Goal: Information Seeking & Learning: Understand process/instructions

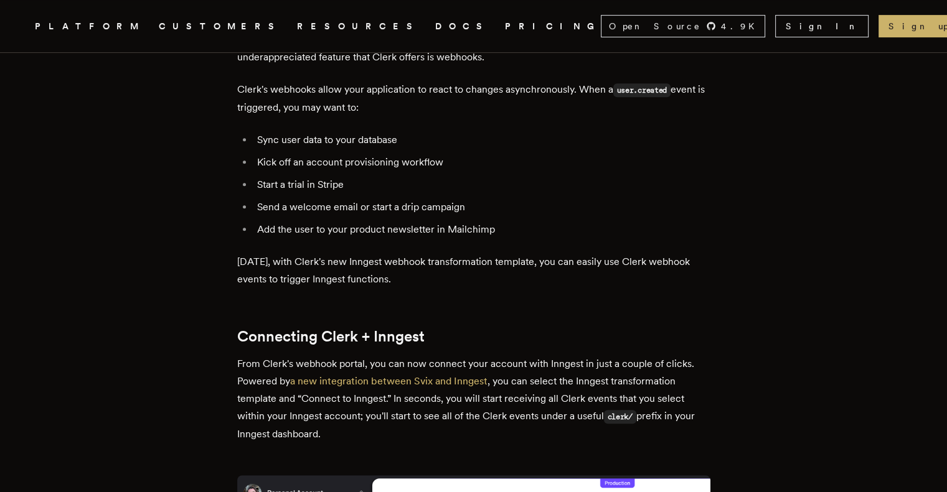
scroll to position [536, 0]
click at [446, 377] on link "a new integration between Svix and Inngest" at bounding box center [388, 381] width 197 height 12
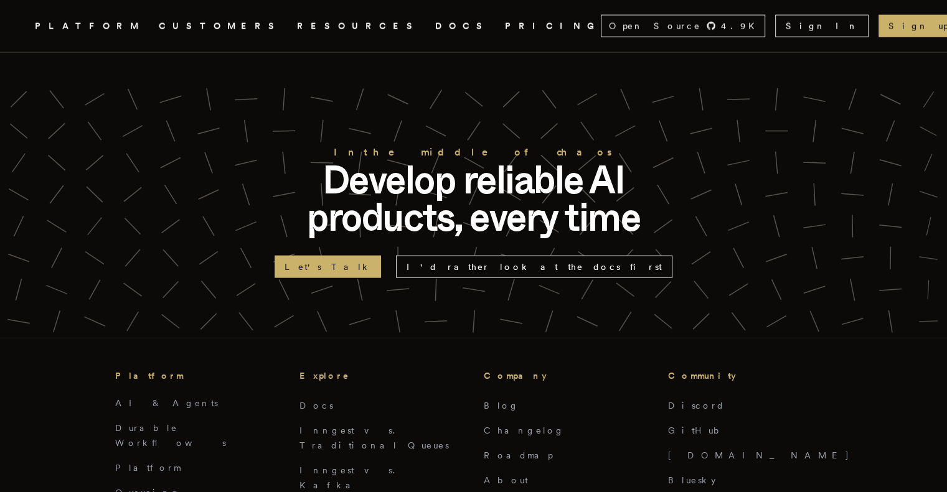
scroll to position [2769, 0]
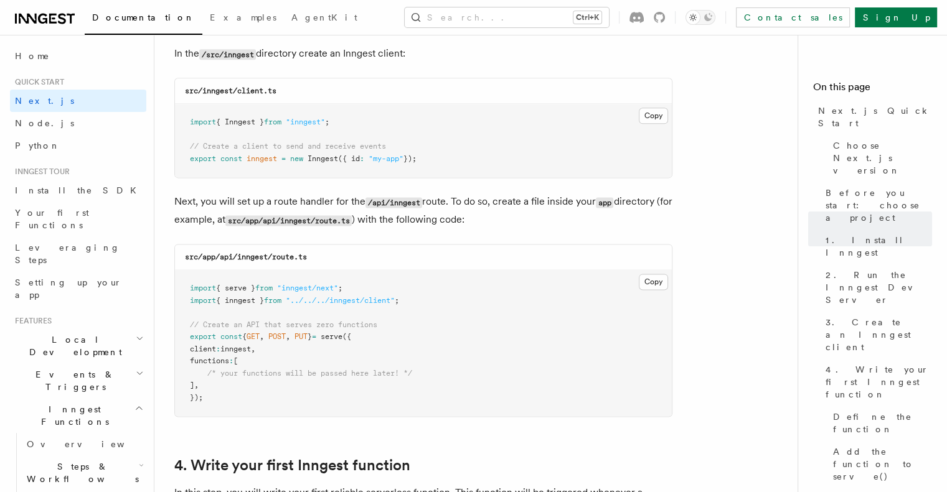
scroll to position [1619, 0]
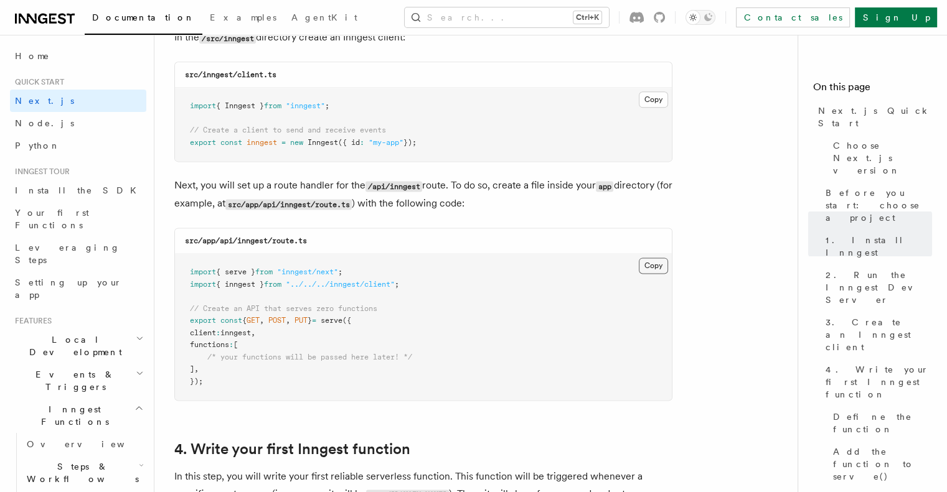
click at [644, 268] on button "Copy Copied" at bounding box center [653, 266] width 29 height 16
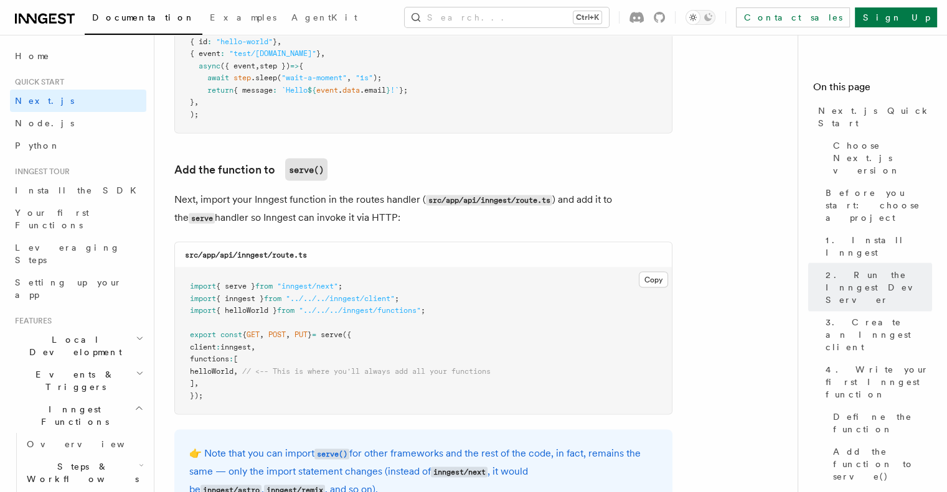
scroll to position [2348, 0]
click at [659, 278] on button "Copy Copied" at bounding box center [653, 281] width 29 height 16
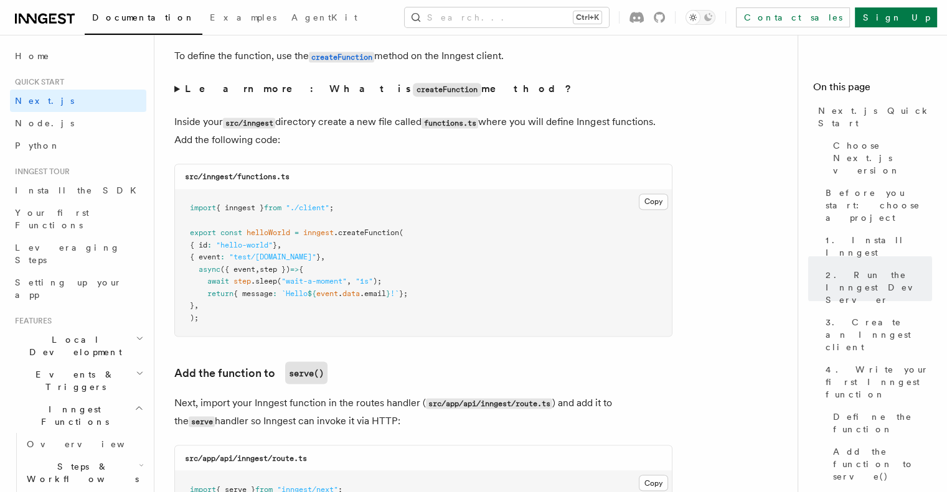
scroll to position [2143, 0]
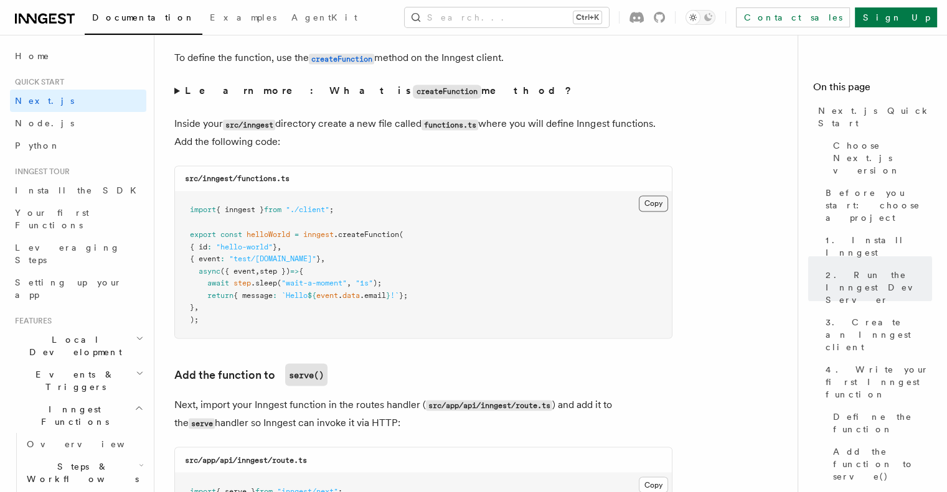
click at [652, 202] on button "Copy Copied" at bounding box center [653, 203] width 29 height 16
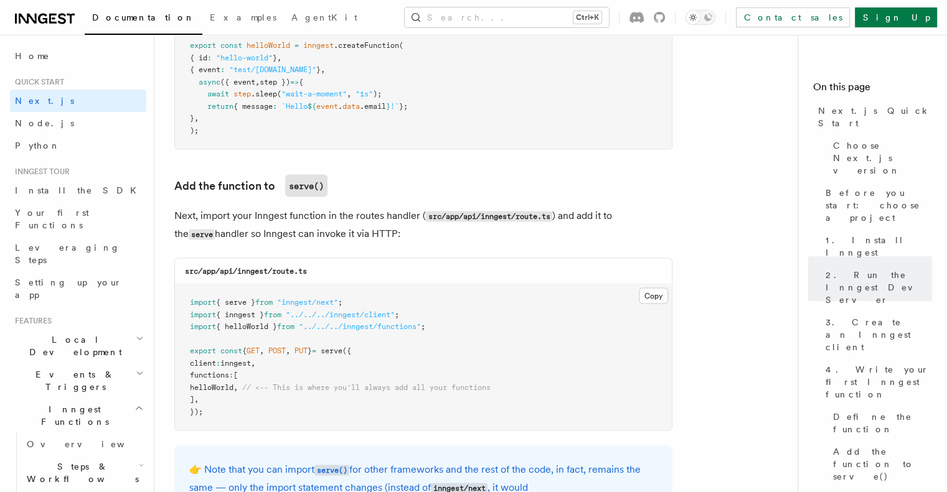
scroll to position [2336, 0]
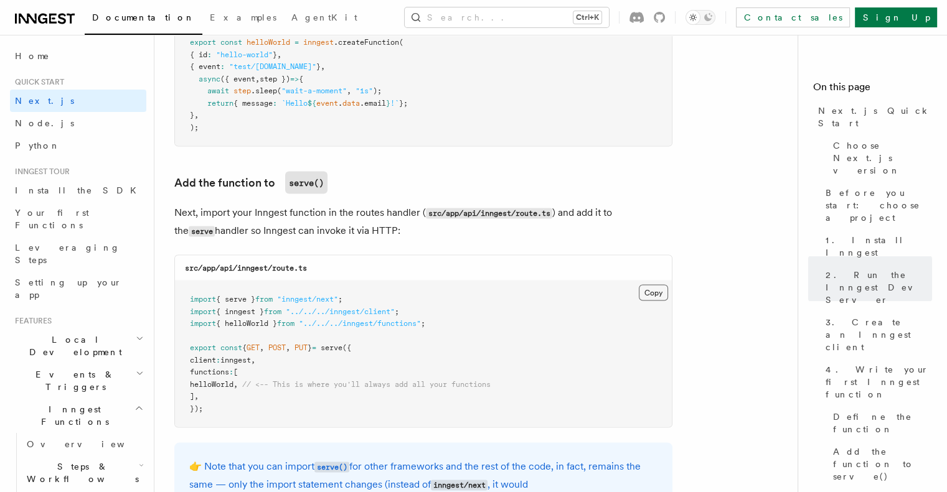
click at [649, 295] on button "Copy Copied" at bounding box center [653, 292] width 29 height 16
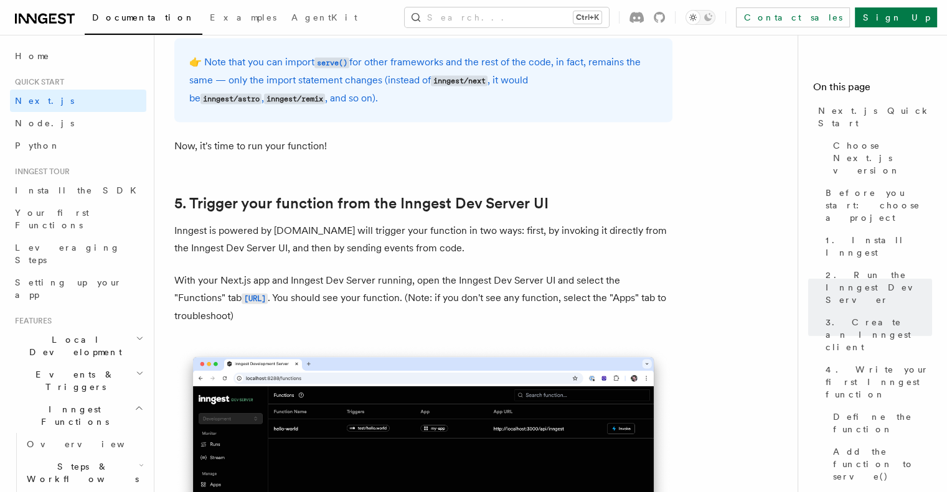
scroll to position [2753, 0]
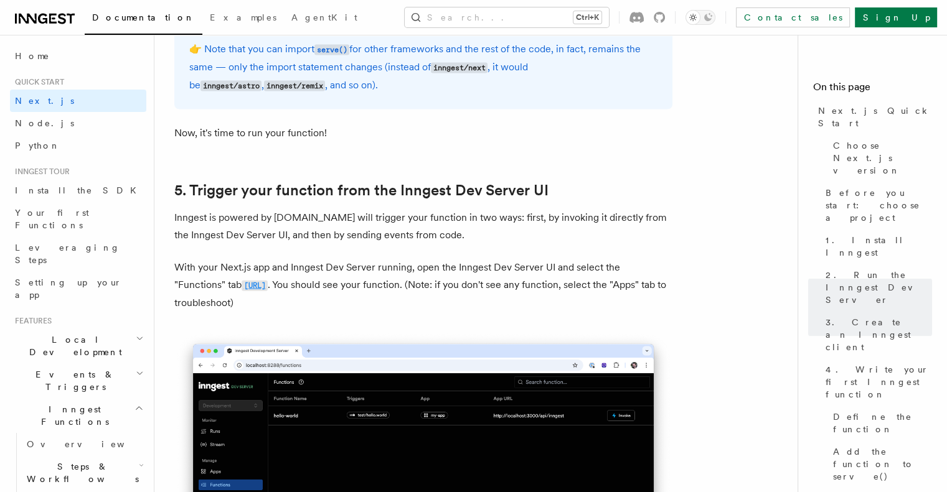
click at [241, 287] on code "http://localhost:8288/functions" at bounding box center [254, 286] width 26 height 11
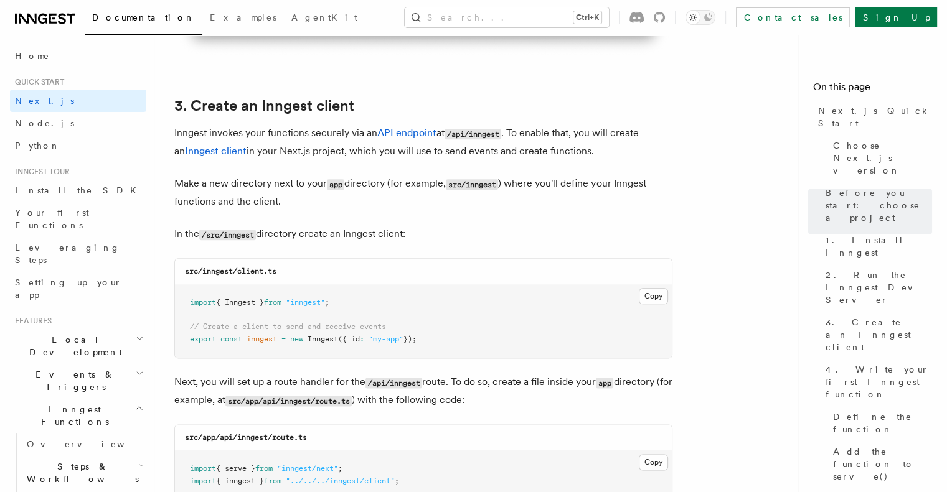
scroll to position [1424, 0]
click at [640, 302] on button "Copy Copied" at bounding box center [653, 295] width 29 height 16
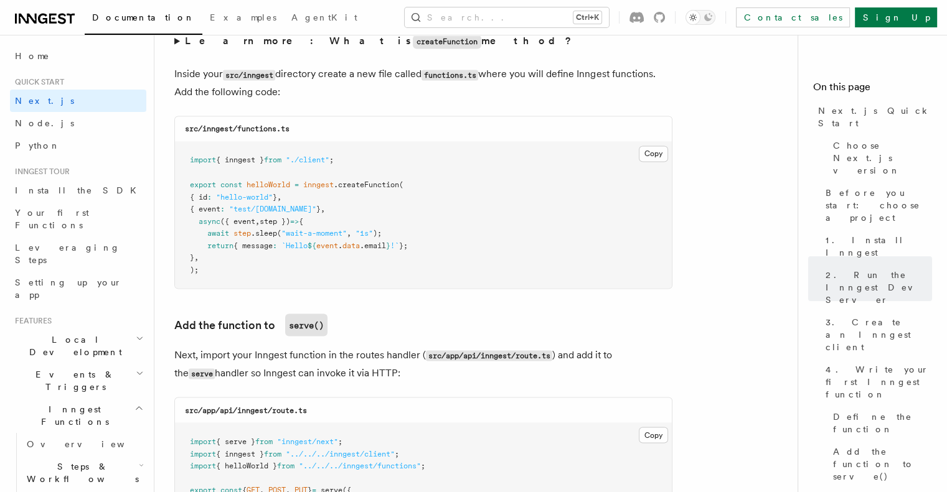
scroll to position [2194, 0]
click at [303, 323] on code "serve()" at bounding box center [306, 324] width 42 height 22
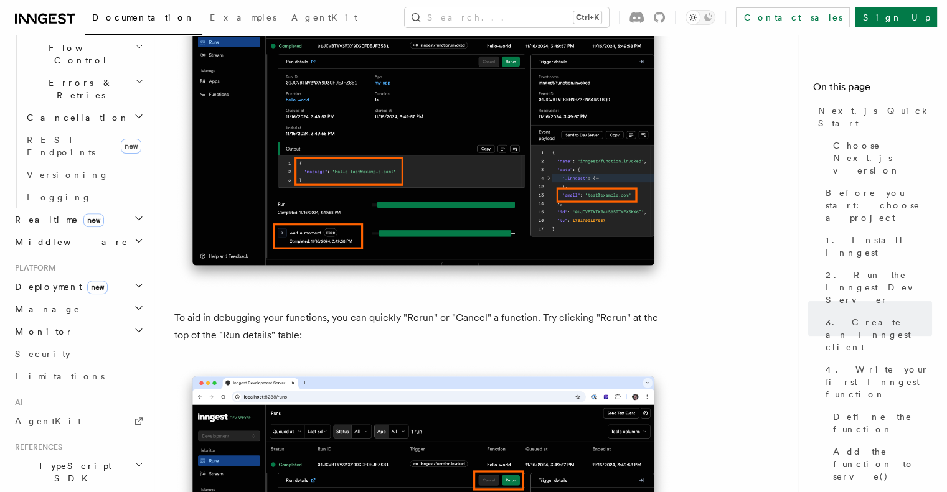
scroll to position [528, 0]
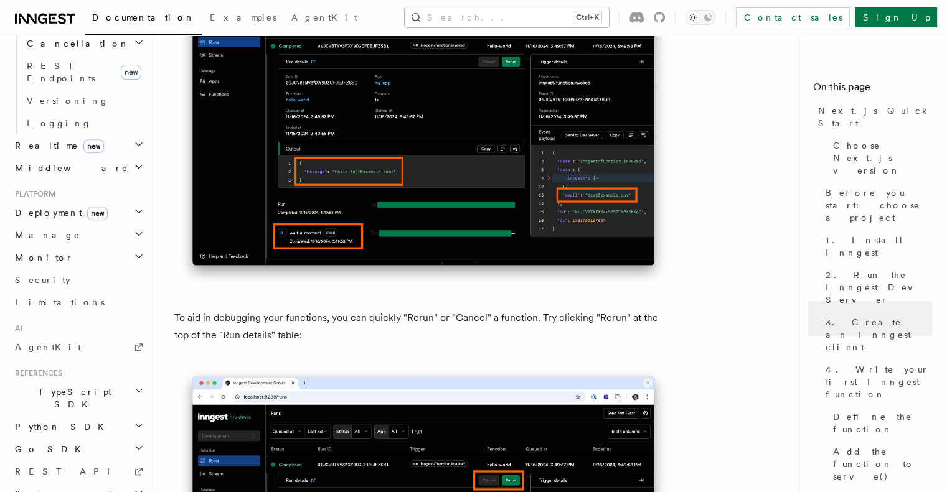
click at [520, 23] on button "Search... Ctrl+K" at bounding box center [507, 17] width 204 height 20
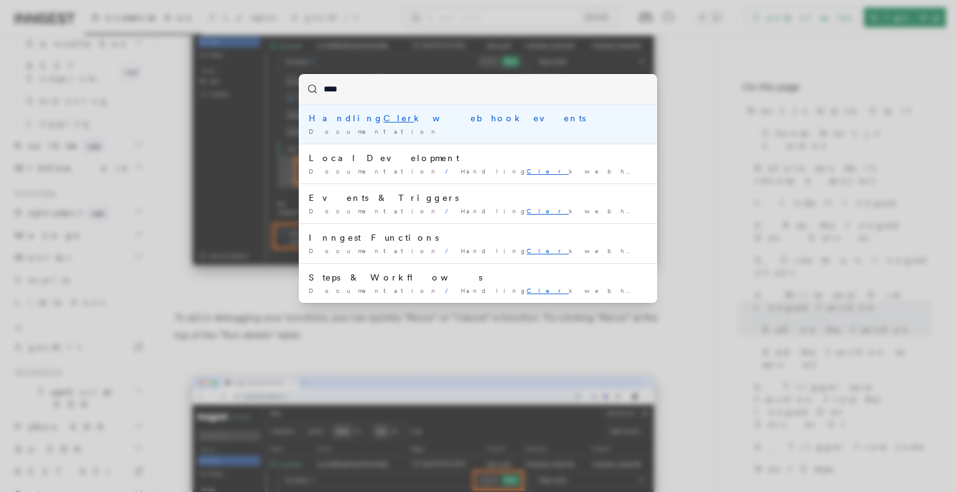
type input "*****"
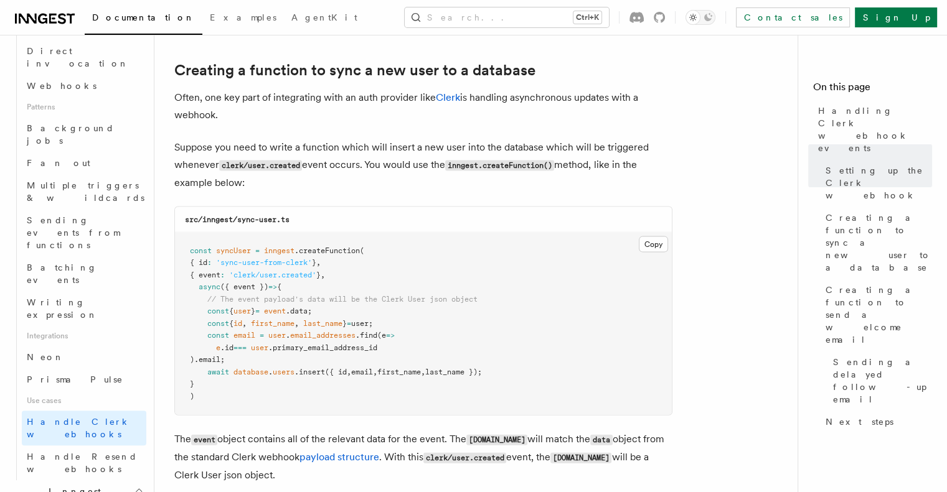
scroll to position [2691, 0]
